Goal: Entertainment & Leisure: Consume media (video, audio)

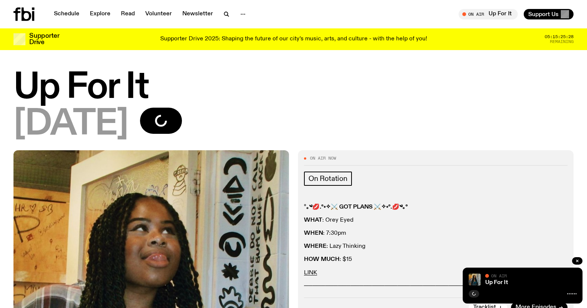
click at [571, 293] on icon at bounding box center [571, 294] width 9 height 6
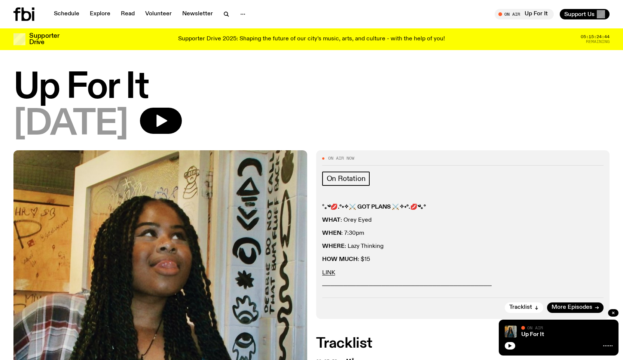
drag, startPoint x: 518, startPoint y: 11, endPoint x: 315, endPoint y: 110, distance: 226.5
click at [509, 12] on span "Tune in live" at bounding box center [526, 14] width 47 height 6
click at [499, 12] on icon "button" at bounding box center [501, 14] width 4 height 4
drag, startPoint x: 187, startPoint y: 121, endPoint x: 297, endPoint y: 91, distance: 113.8
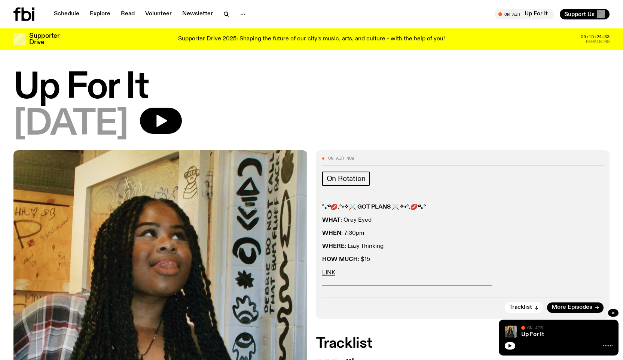
click at [297, 91] on div "Up For It [DATE]" at bounding box center [311, 106] width 596 height 70
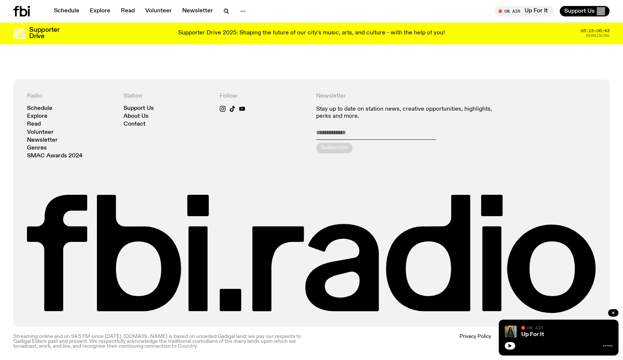
scroll to position [727, 0]
